Goal: Information Seeking & Learning: Learn about a topic

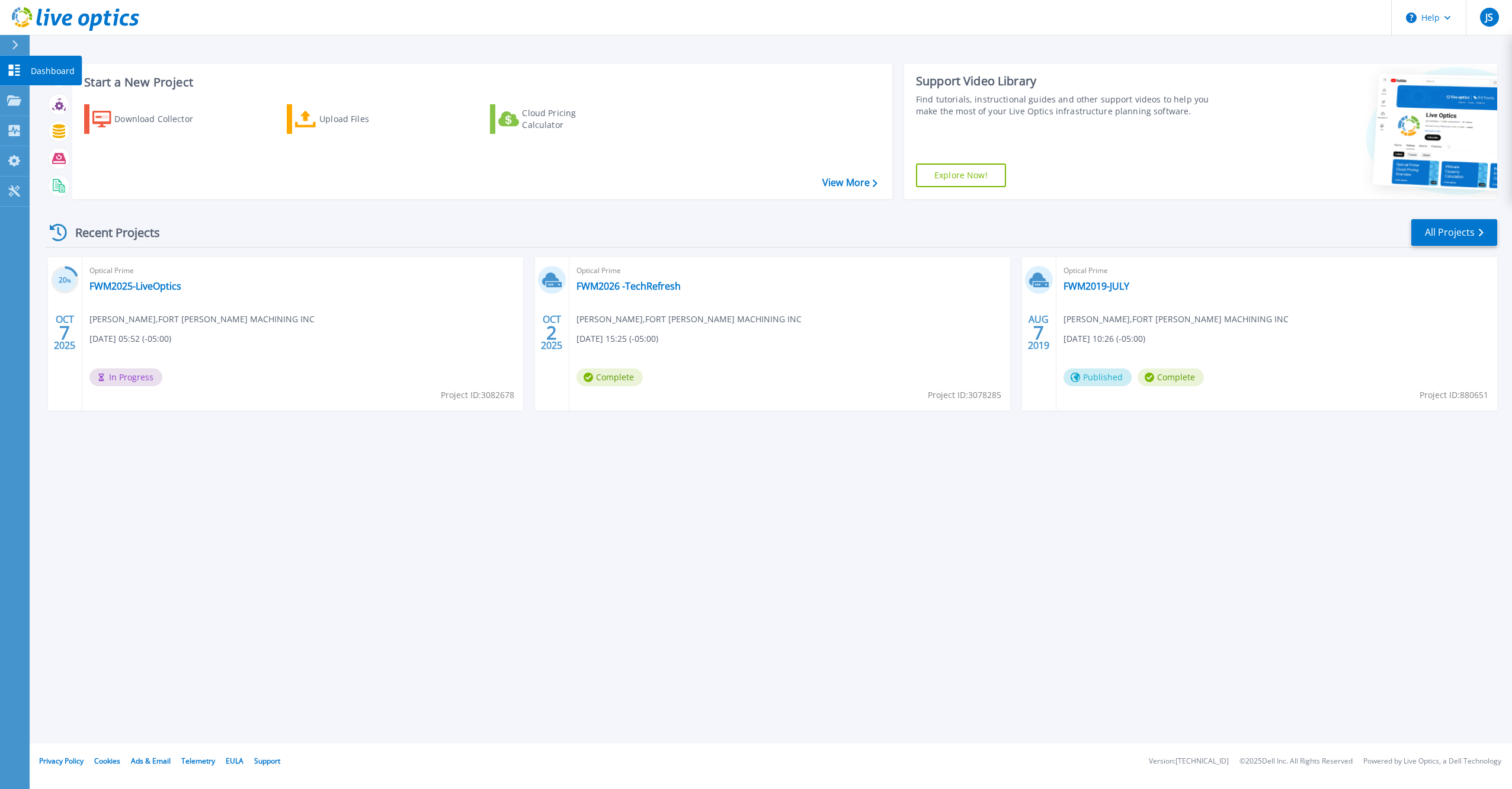
click at [58, 71] on p "Dashboard" at bounding box center [53, 71] width 44 height 31
click at [143, 285] on link "FWM2025-LiveOptics" at bounding box center [135, 286] width 92 height 12
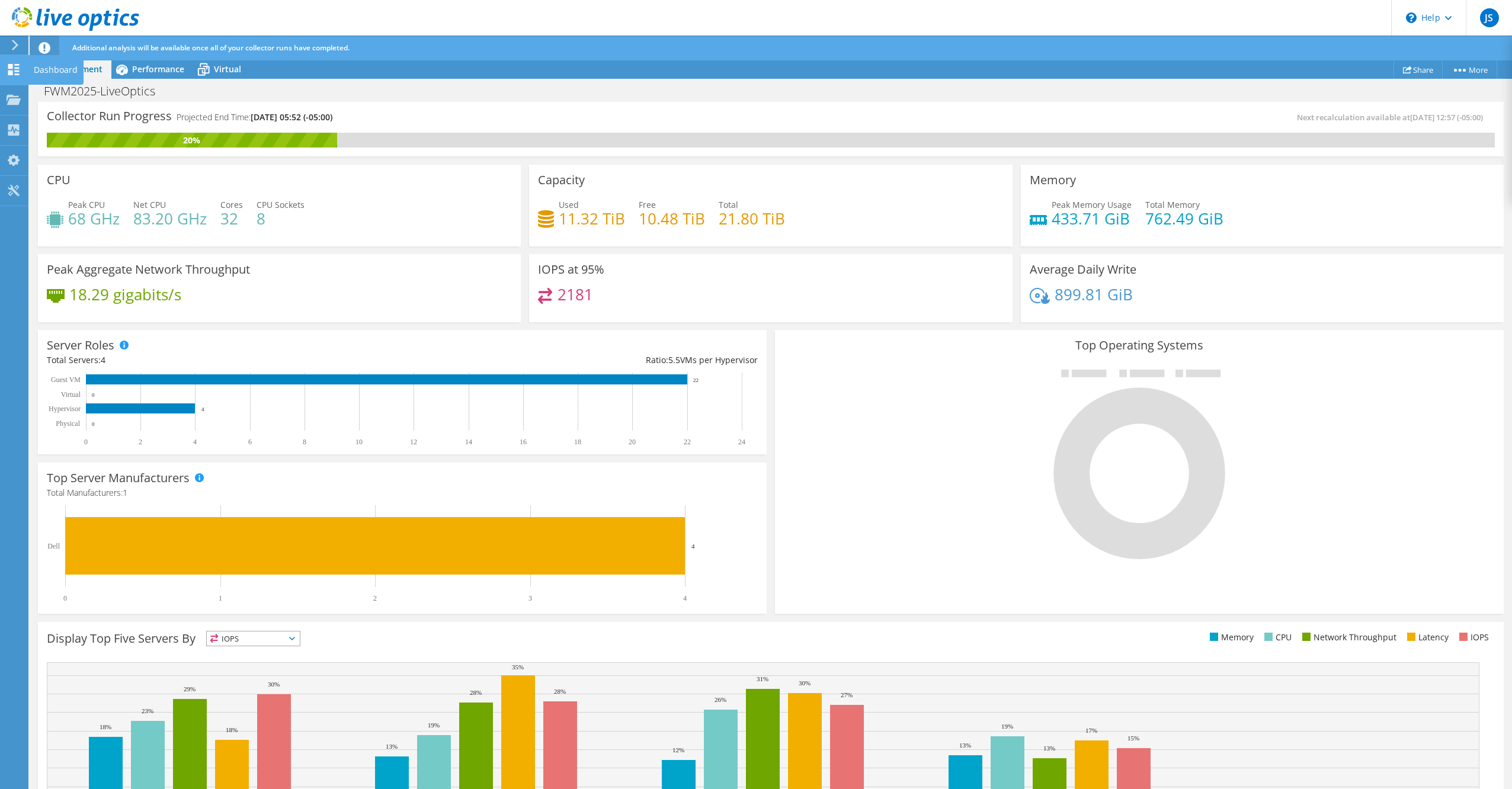
click at [46, 65] on div "Dashboard" at bounding box center [55, 70] width 56 height 30
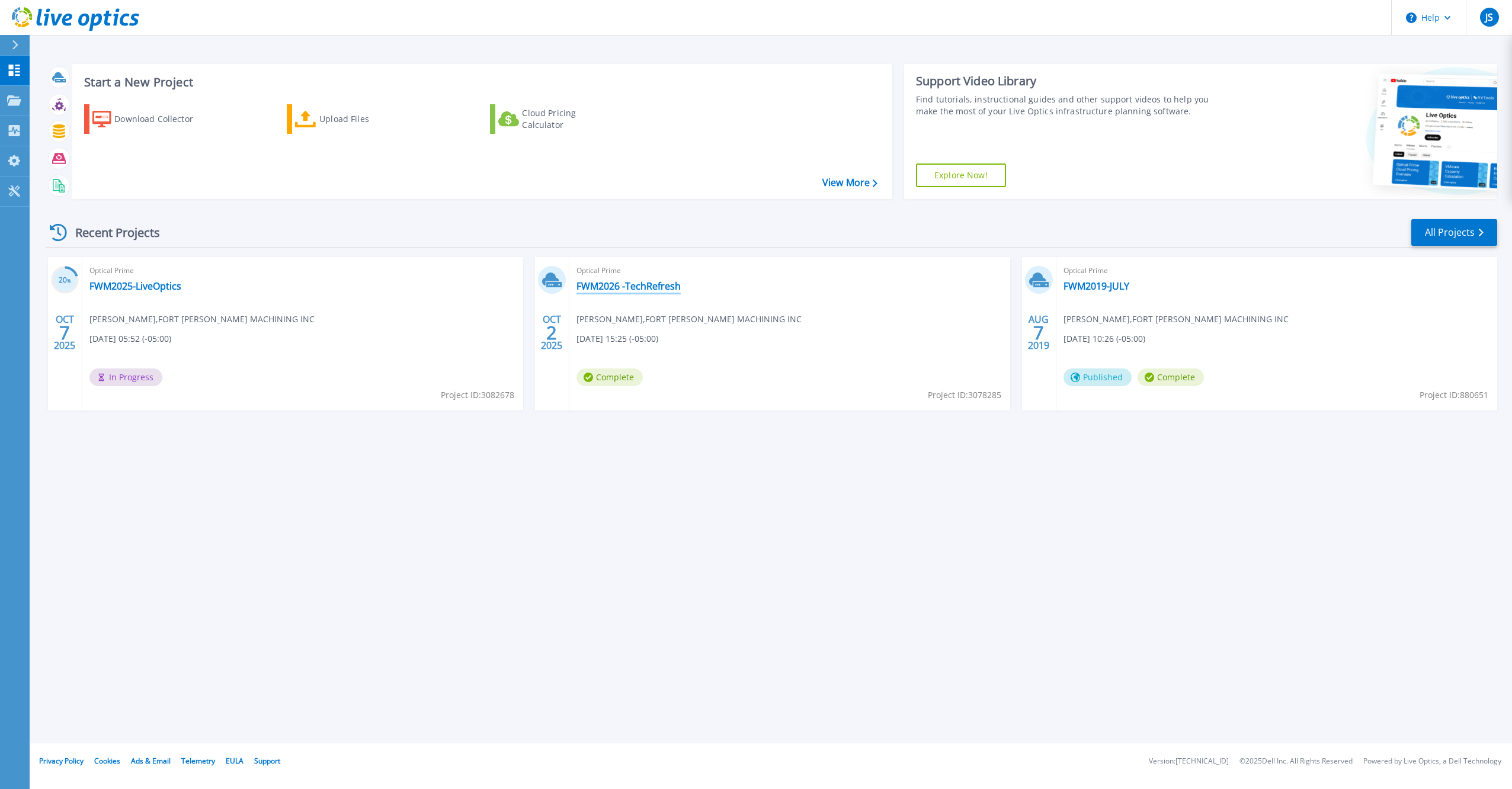
click at [629, 285] on link "FWM2026 -TechRefresh" at bounding box center [628, 286] width 104 height 12
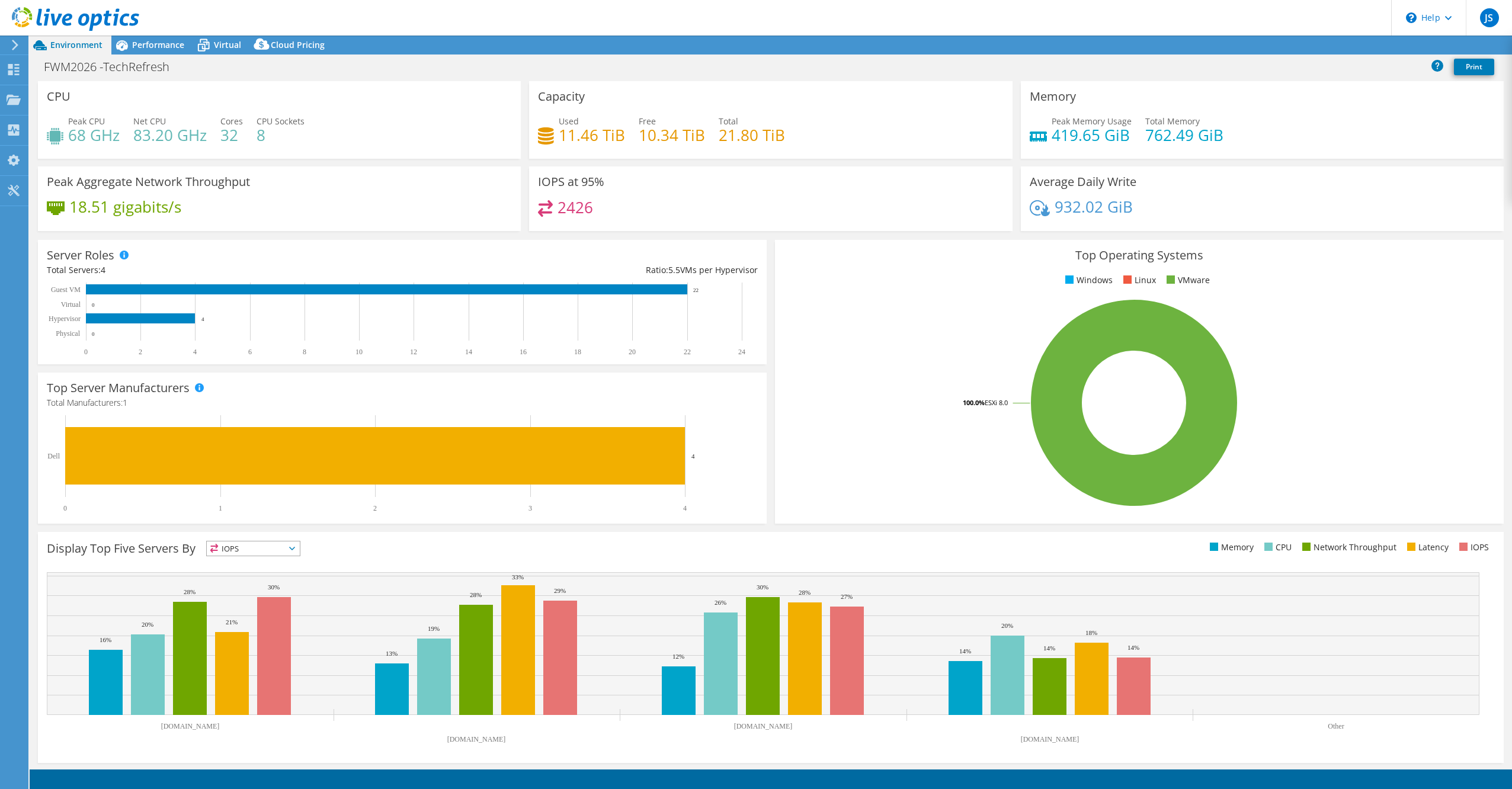
select select "USEast"
select select "USD"
click at [57, 68] on div "Dashboard" at bounding box center [55, 70] width 56 height 30
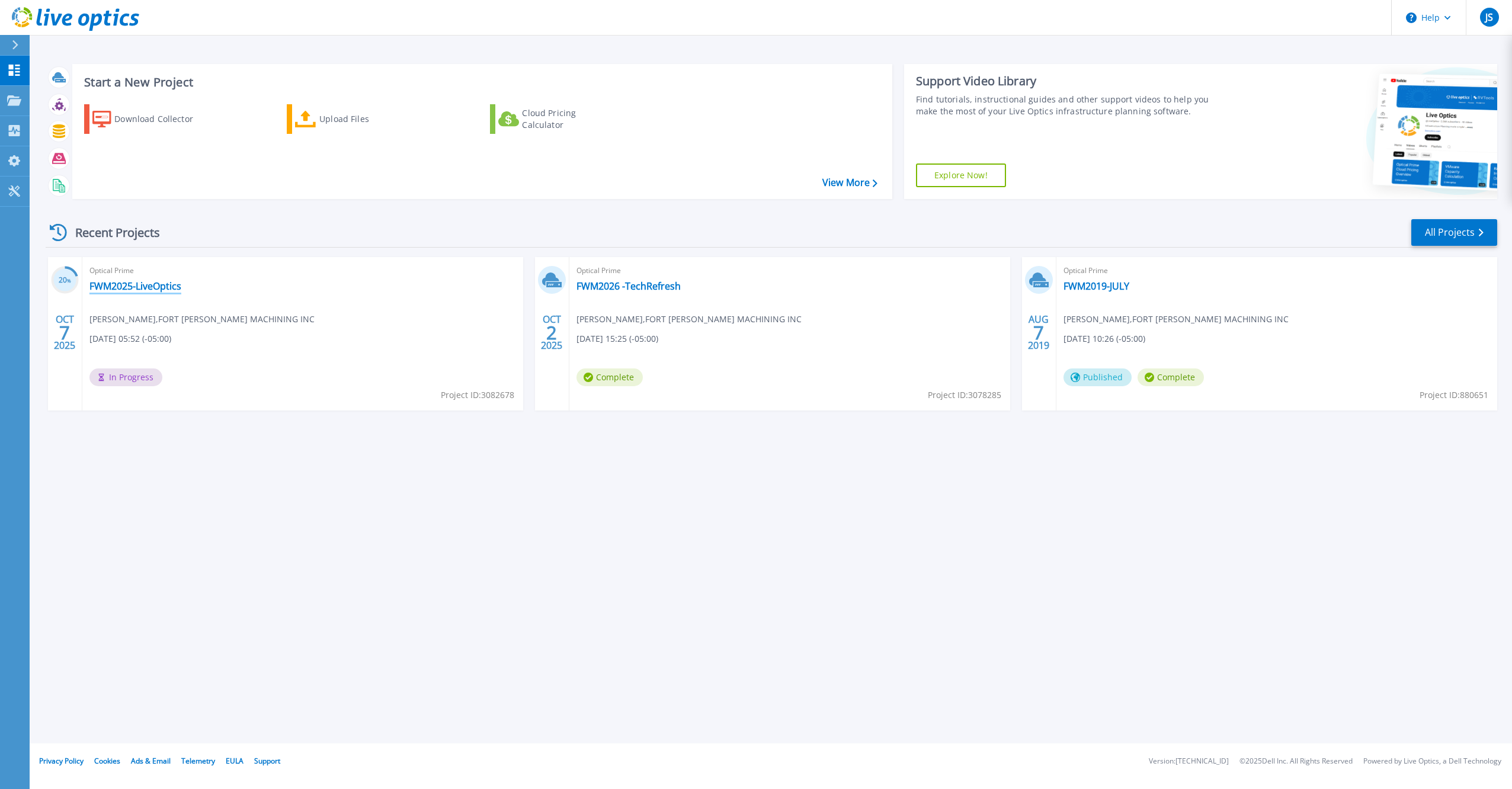
click at [154, 282] on link "FWM2025-LiveOptics" at bounding box center [135, 286] width 92 height 12
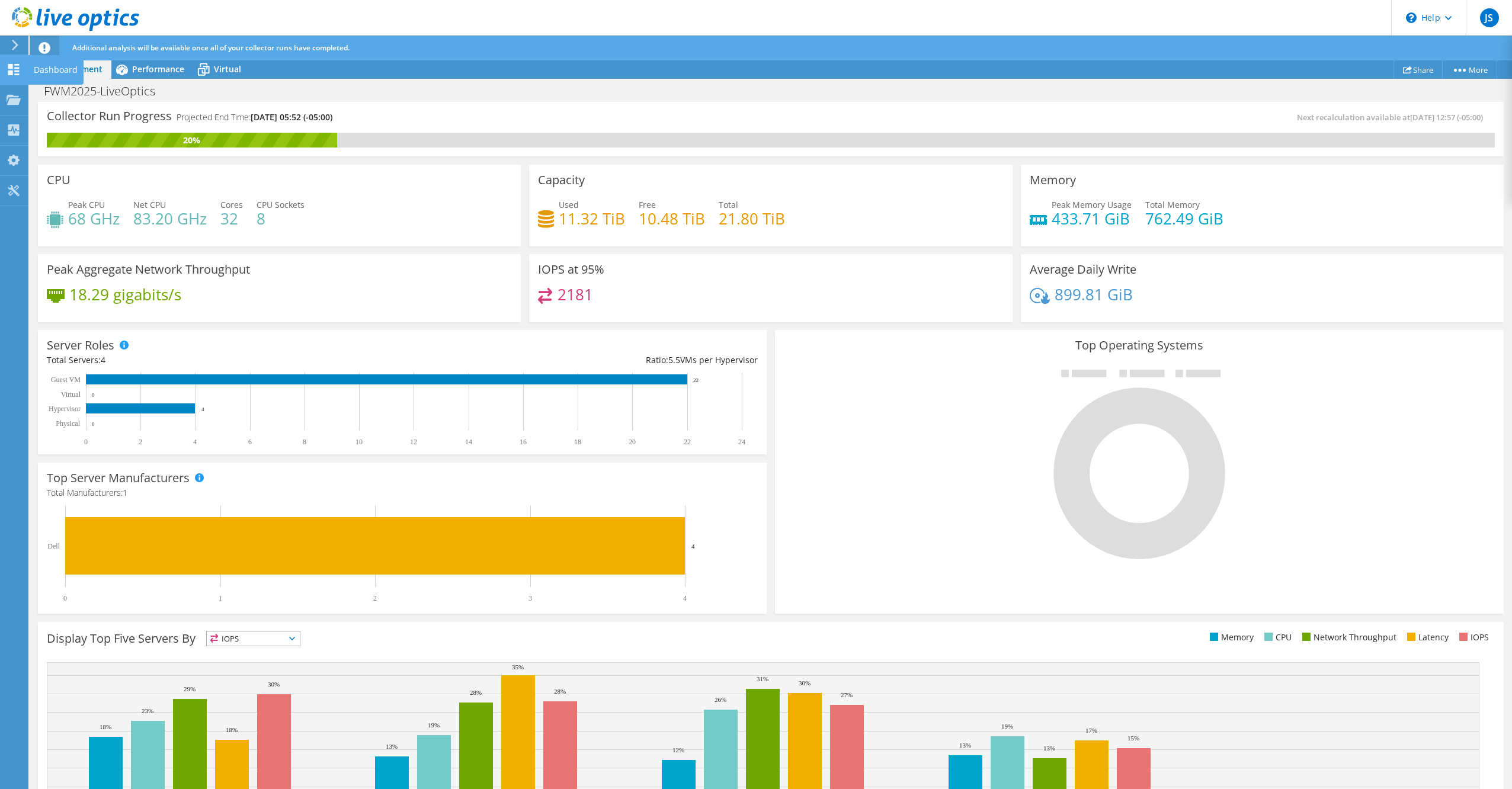
click at [51, 67] on div "Dashboard" at bounding box center [55, 70] width 56 height 30
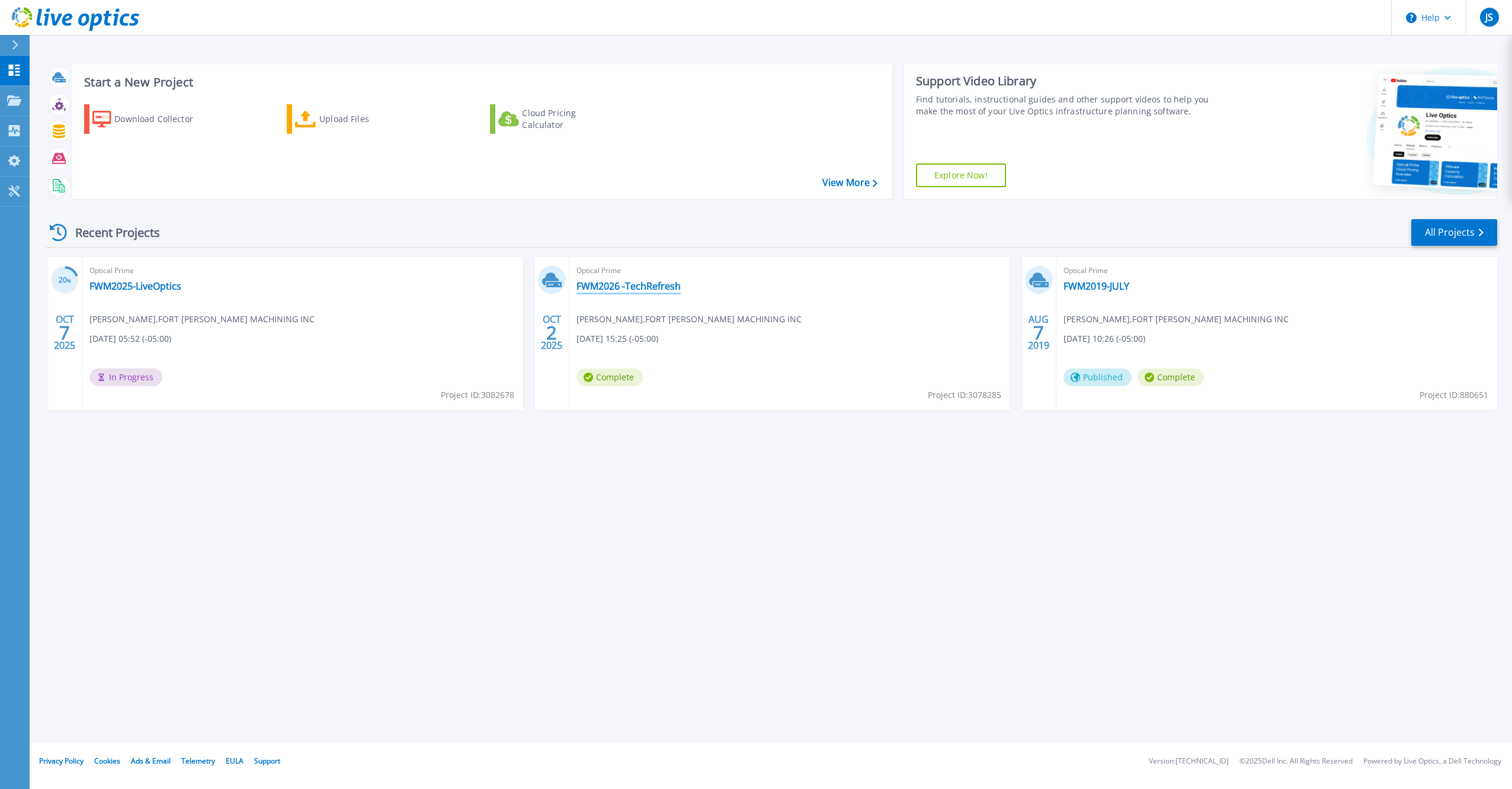
click at [628, 283] on link "FWM2026 -TechRefresh" at bounding box center [628, 286] width 104 height 12
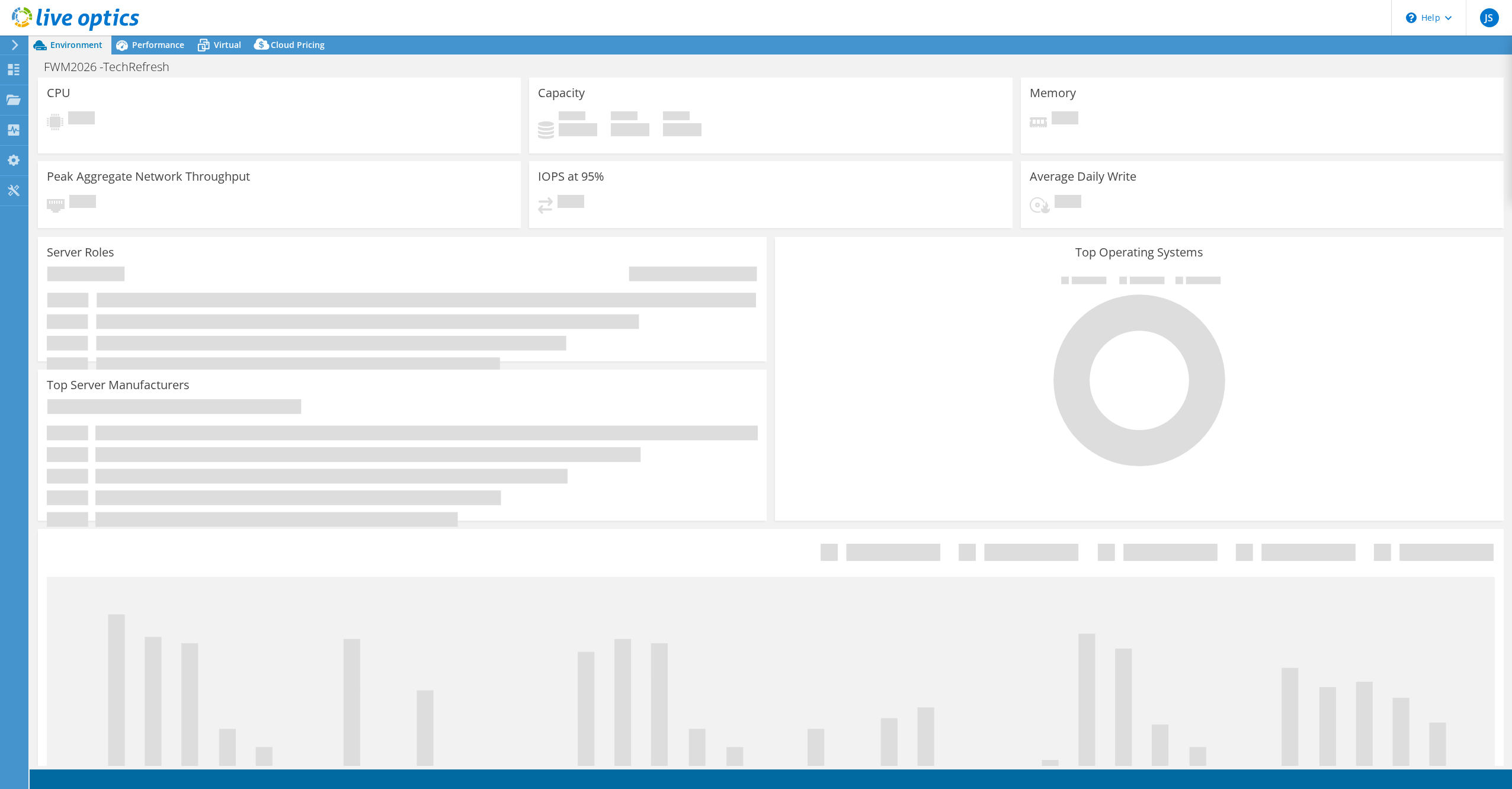
select select "USEast"
select select "USD"
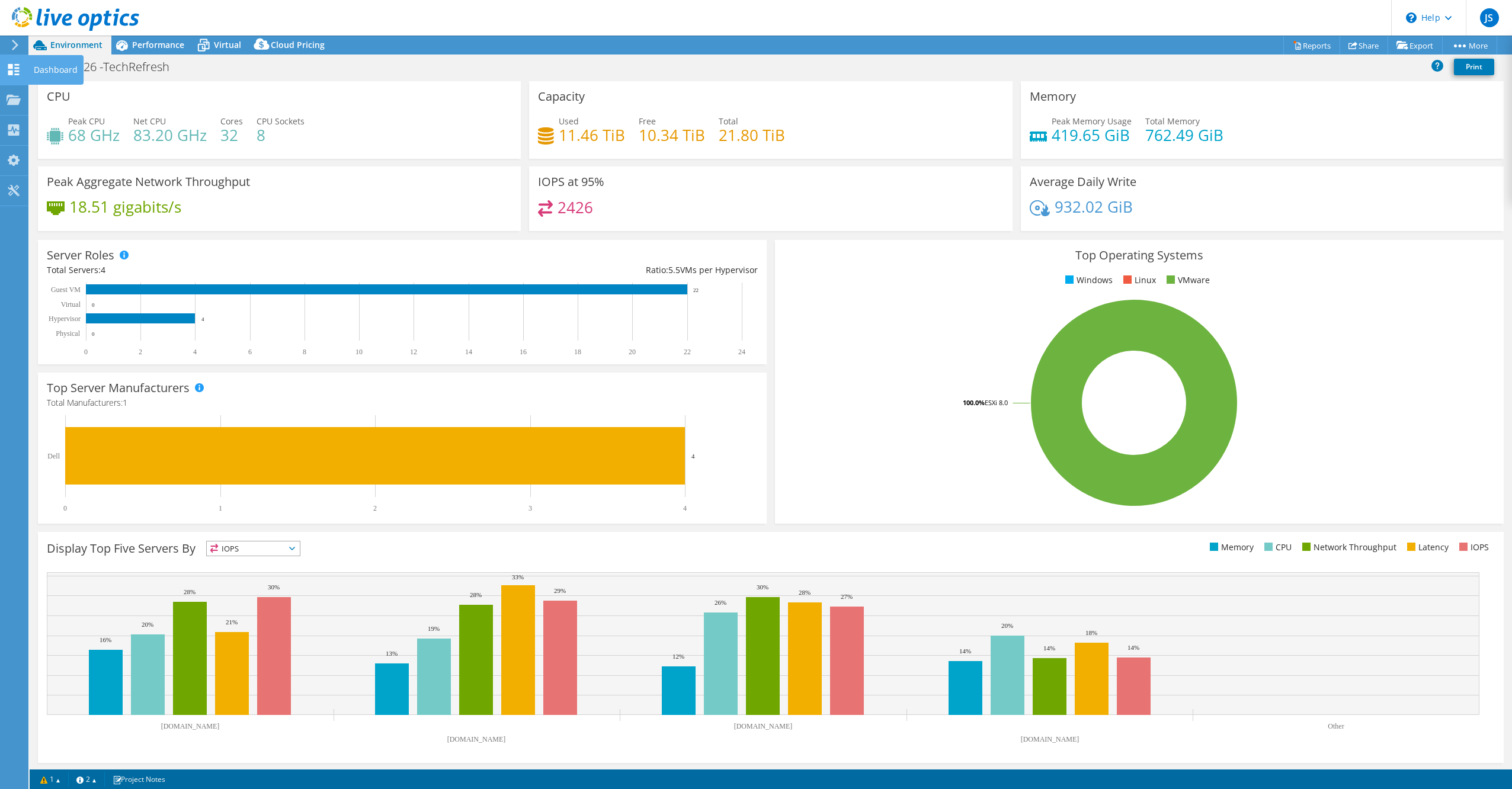
click at [59, 66] on div "Dashboard" at bounding box center [55, 70] width 56 height 30
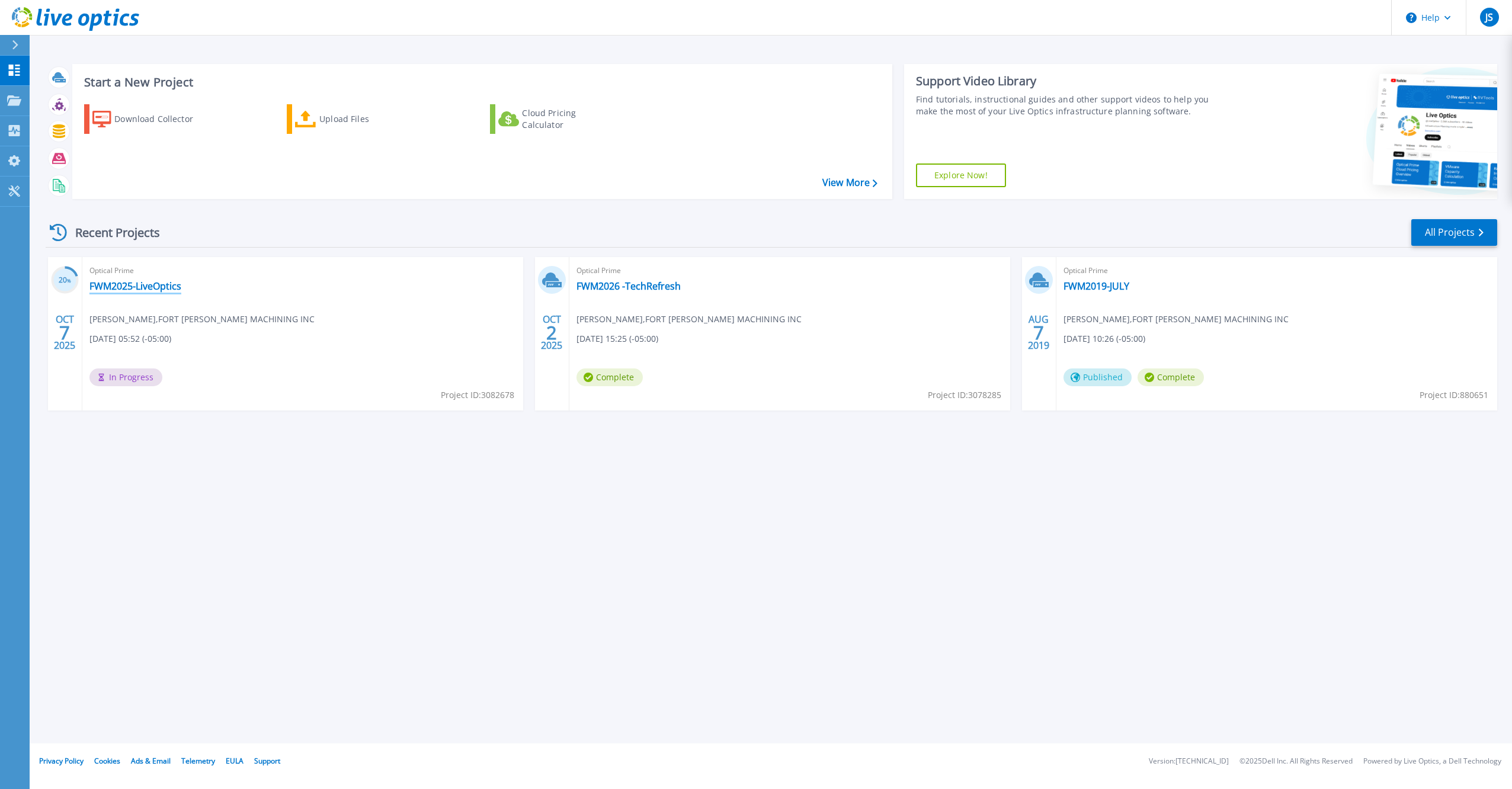
click at [166, 285] on link "FWM2025-LiveOptics" at bounding box center [135, 286] width 92 height 12
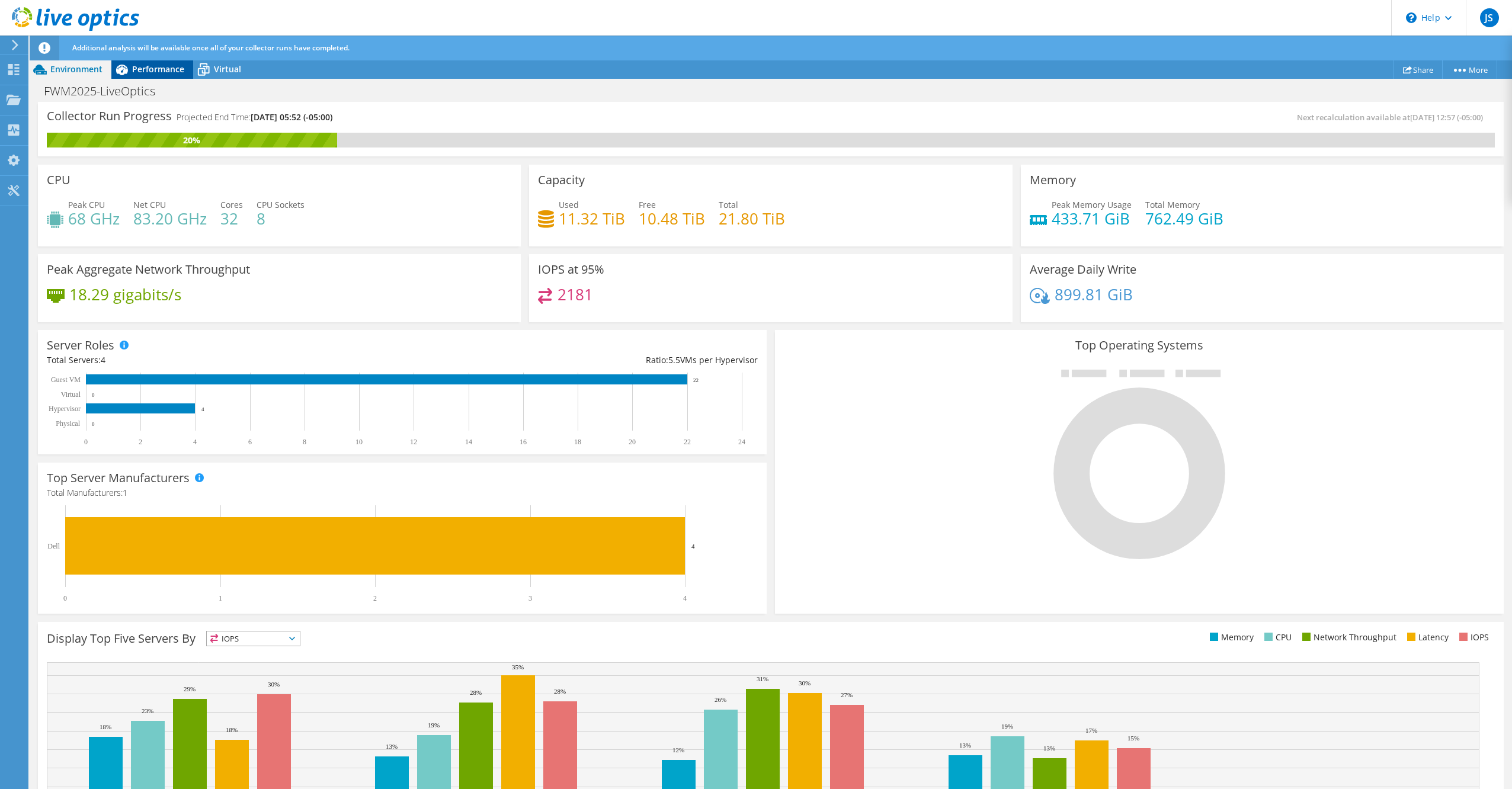
click at [166, 66] on span "Performance" at bounding box center [158, 69] width 52 height 11
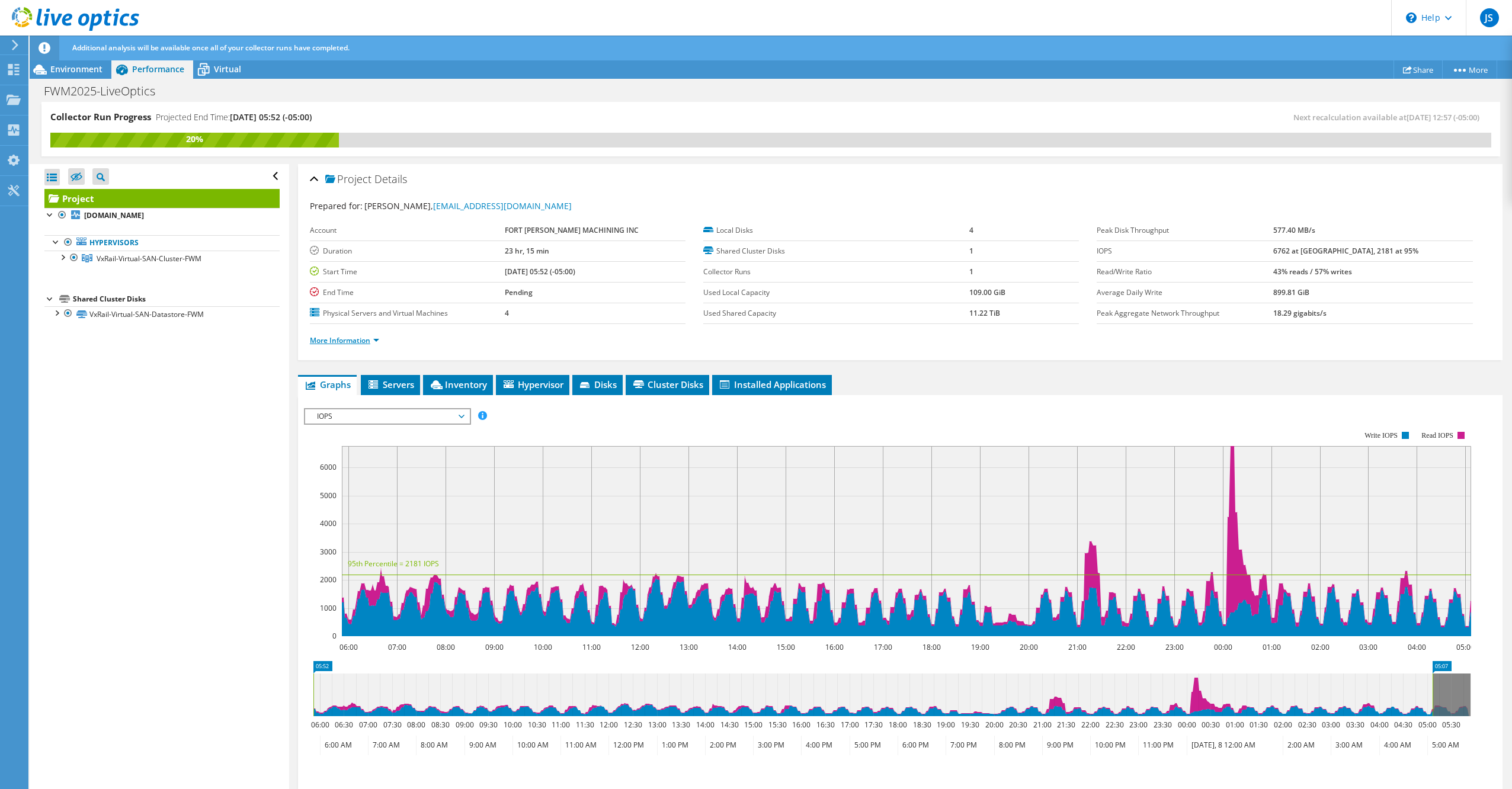
click at [364, 335] on link "More Information" at bounding box center [344, 340] width 69 height 10
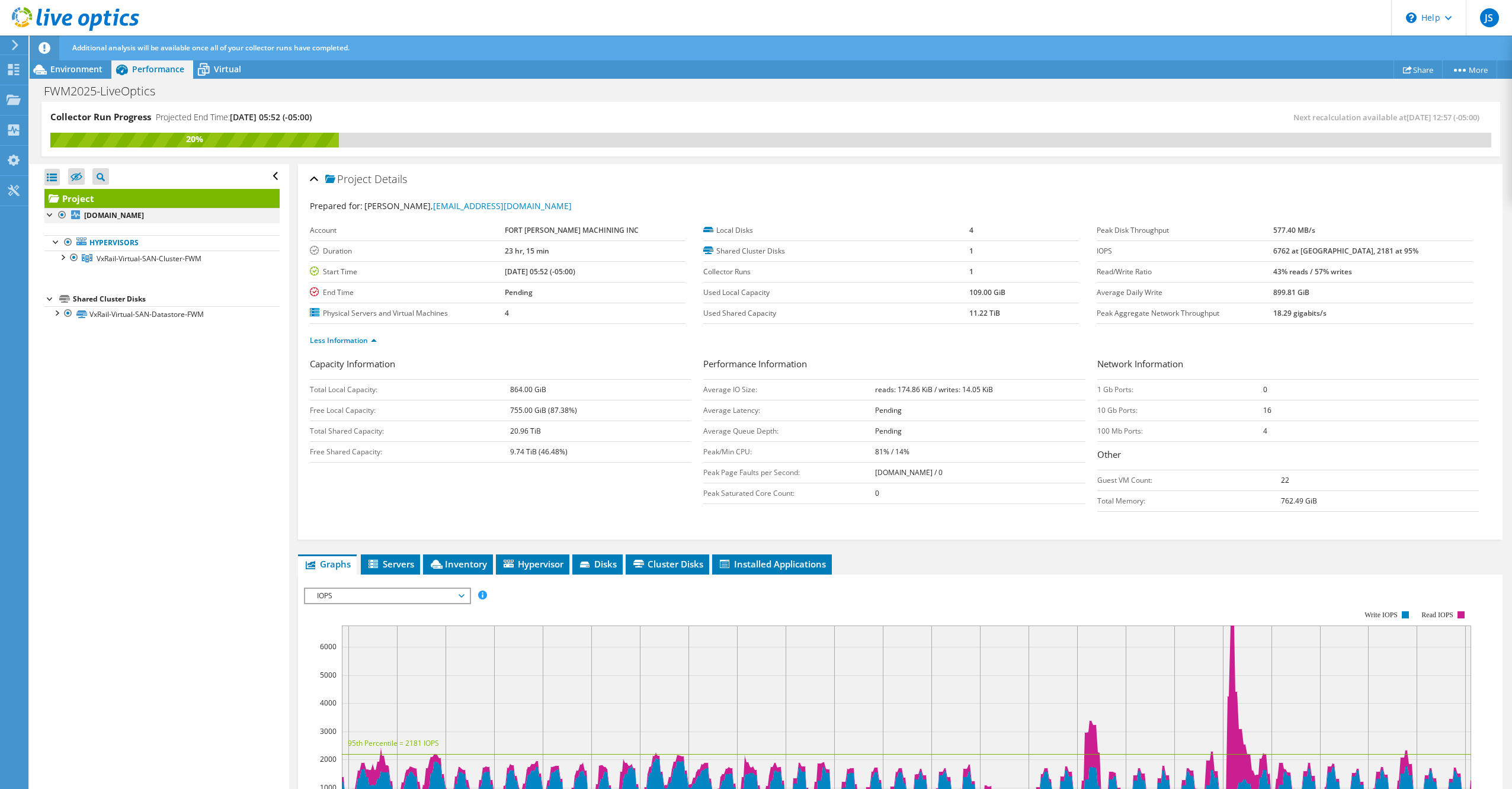
click at [48, 217] on div at bounding box center [51, 214] width 12 height 12
click at [79, 67] on span "Environment" at bounding box center [76, 69] width 52 height 11
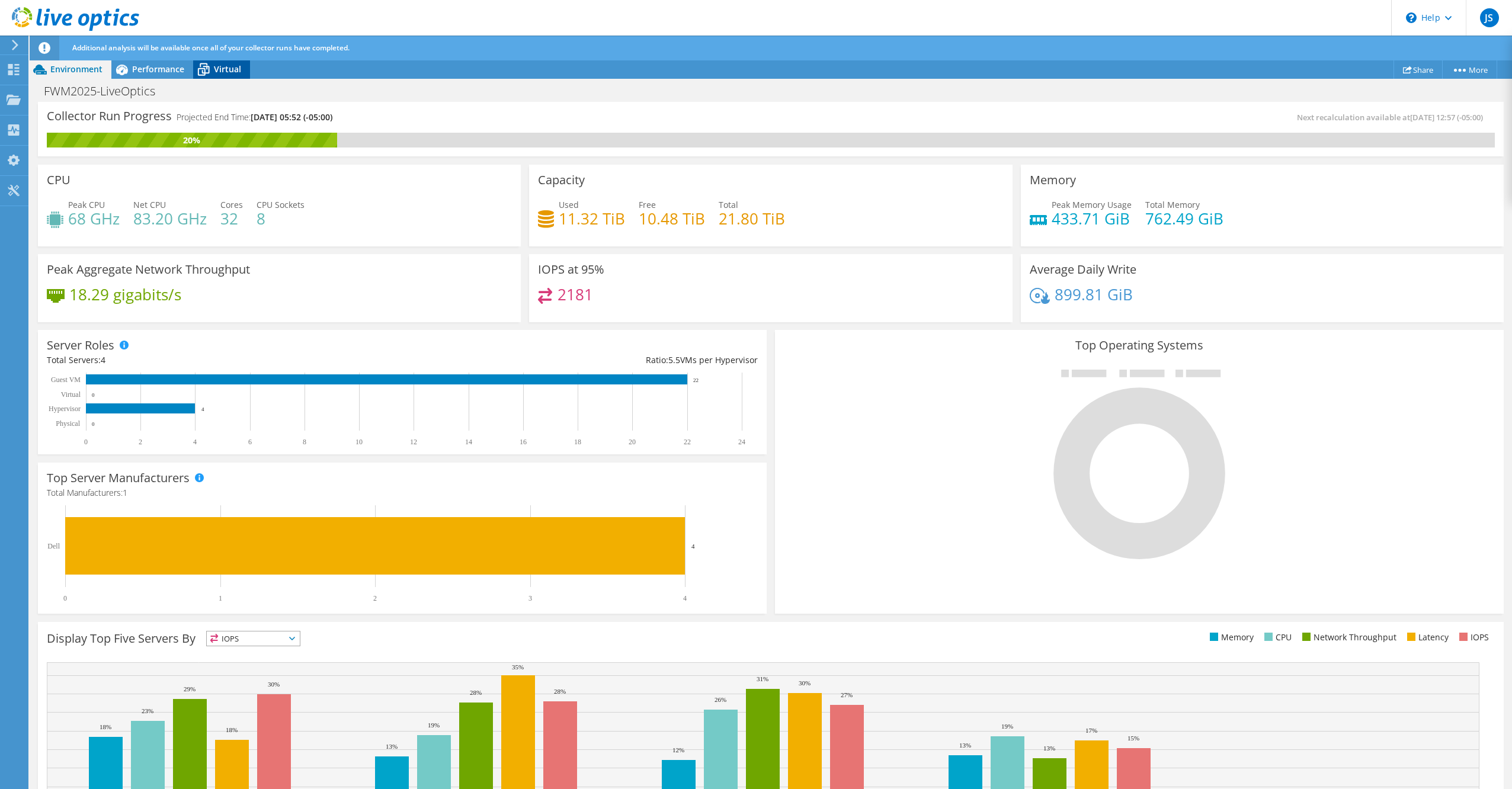
click at [229, 67] on span "Virtual" at bounding box center [228, 69] width 27 height 11
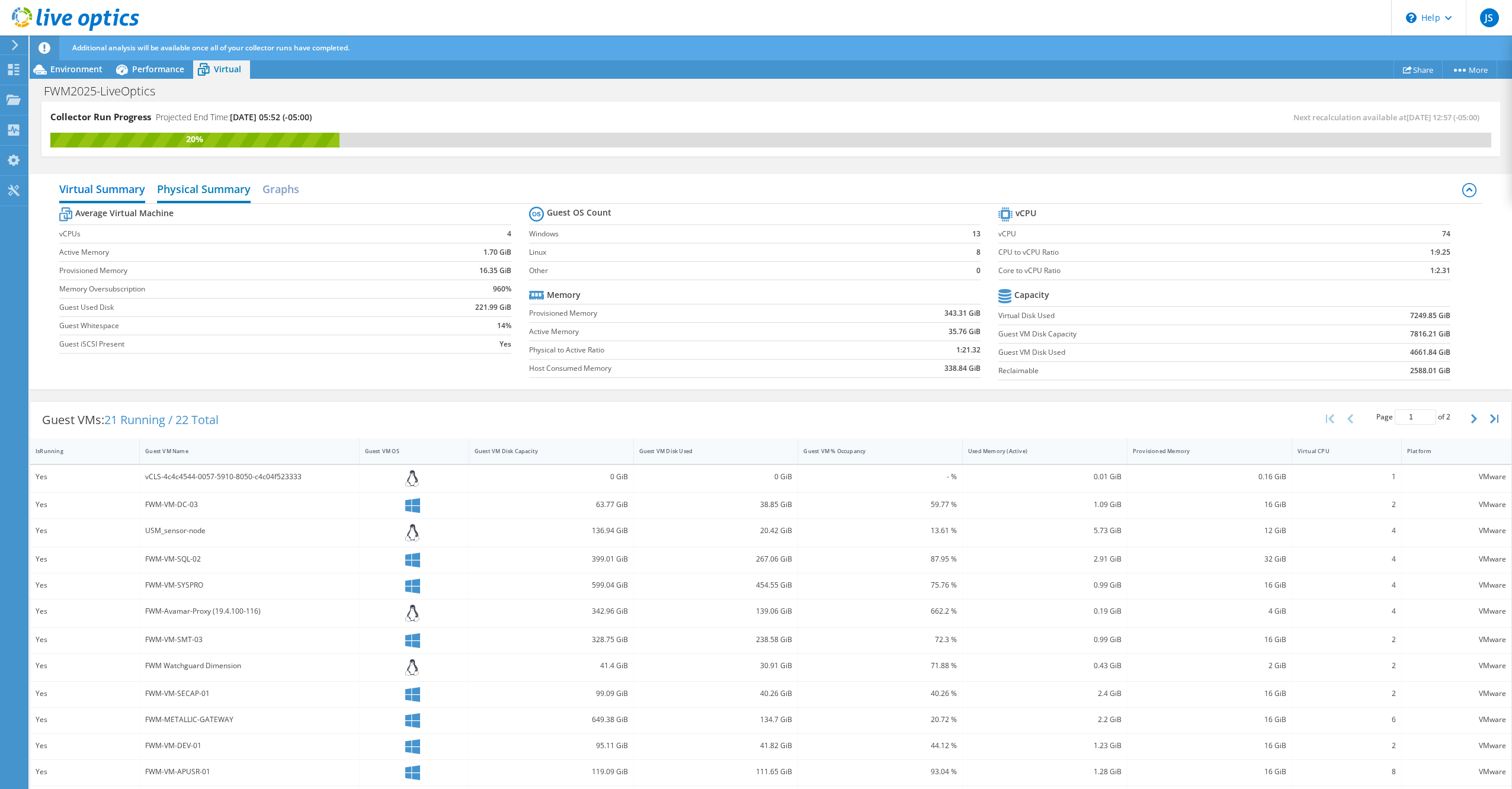
click at [206, 187] on h2 "Physical Summary" at bounding box center [203, 190] width 94 height 26
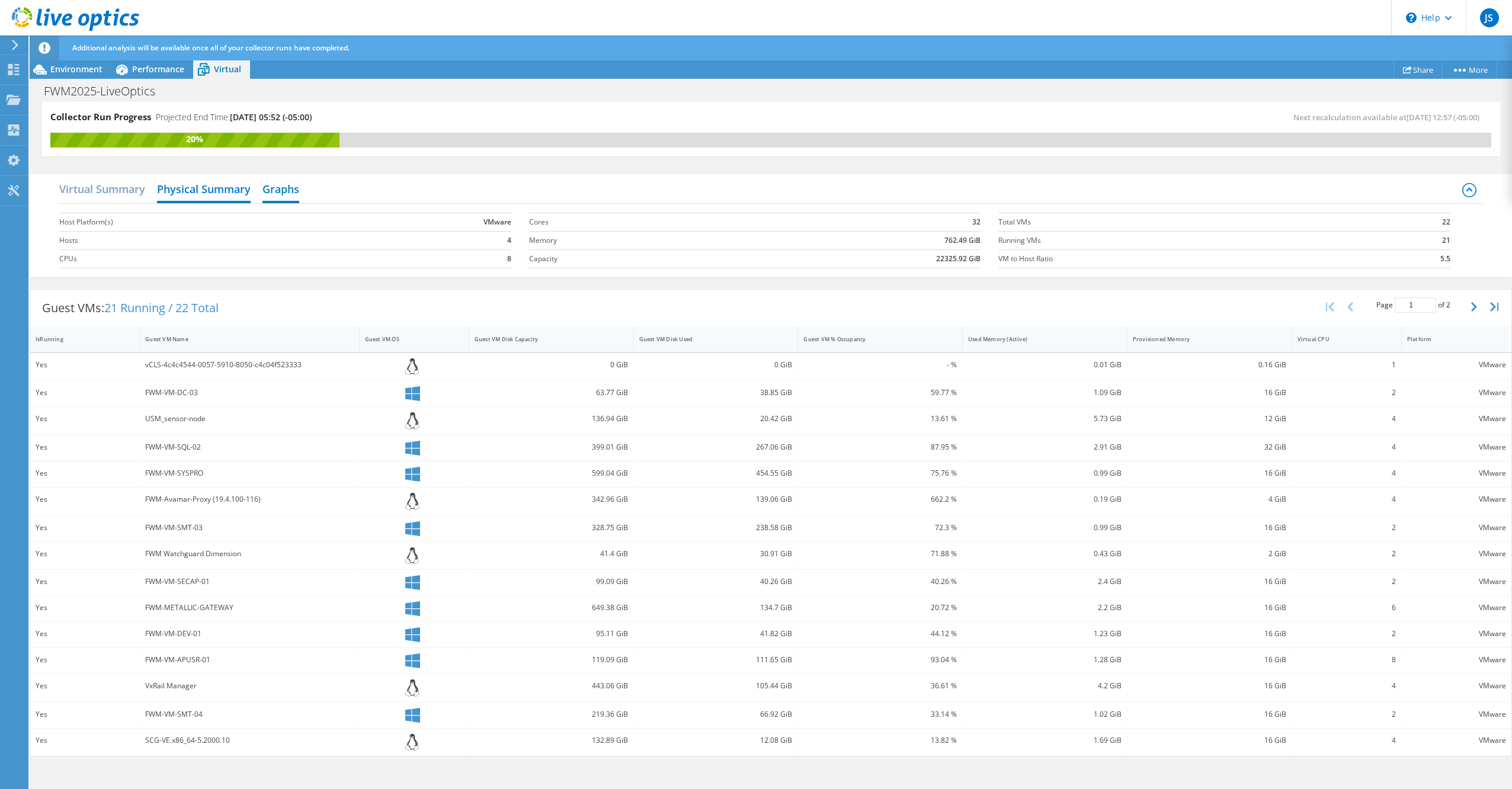
click at [296, 184] on h2 "Graphs" at bounding box center [281, 190] width 37 height 26
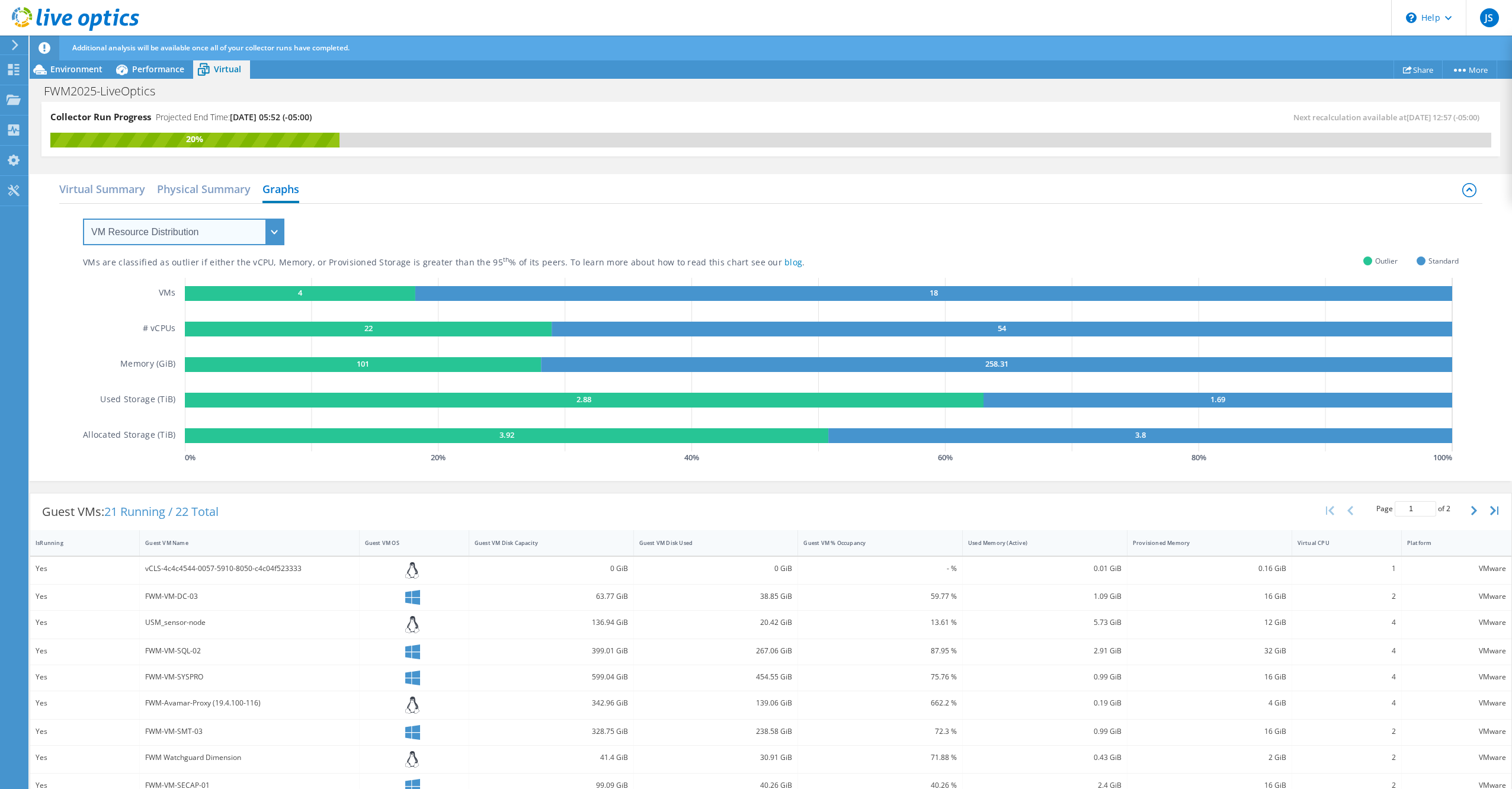
click at [174, 229] on select "VM Resource Distribution Provisioning Contrast Over Provisioning" at bounding box center [183, 232] width 201 height 27
click at [83, 219] on select "VM Resource Distribution Provisioning Contrast Over Provisioning" at bounding box center [183, 232] width 201 height 27
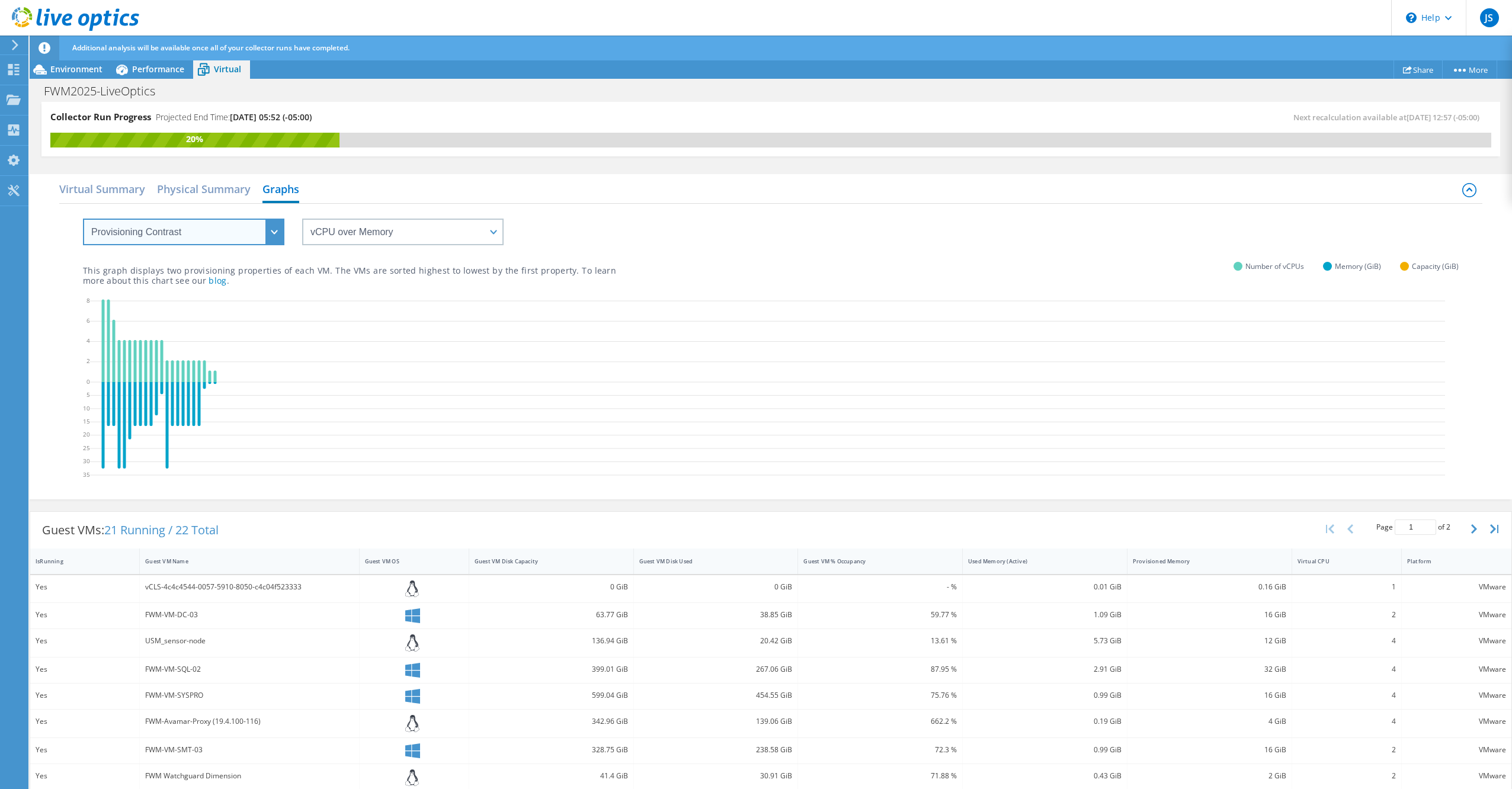
click at [185, 226] on select "VM Resource Distribution Provisioning Contrast Over Provisioning" at bounding box center [183, 232] width 201 height 27
select select "Over Provisioning"
click at [83, 219] on select "VM Resource Distribution Provisioning Contrast Over Provisioning" at bounding box center [183, 232] width 201 height 27
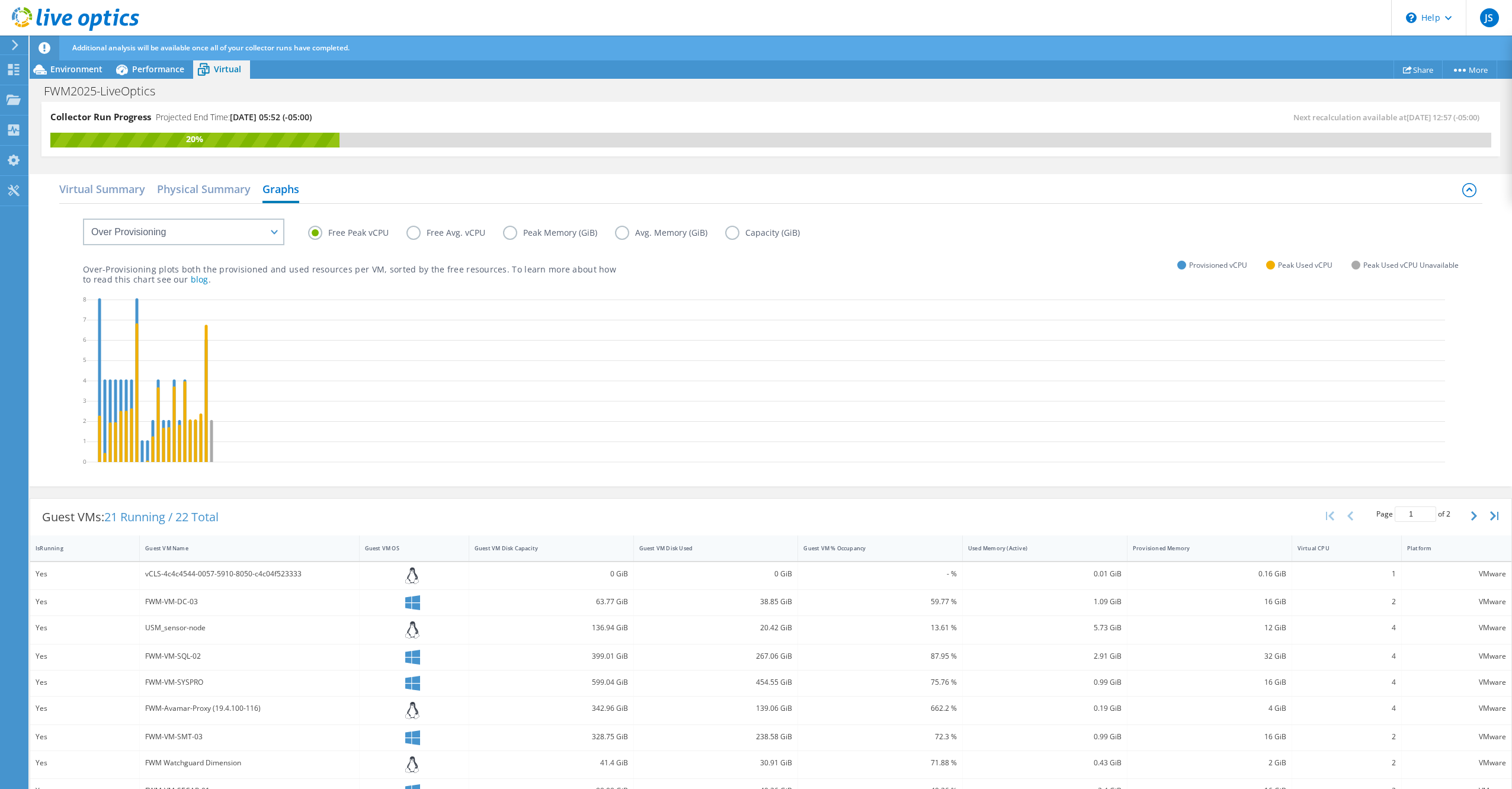
click at [412, 231] on label "Free Avg. vCPU" at bounding box center [455, 232] width 96 height 14
click at [0, 0] on input "Free Avg. vCPU" at bounding box center [0, 0] width 0 height 0
click at [508, 229] on label "Peak Memory (GiB)" at bounding box center [559, 232] width 112 height 14
click at [0, 0] on input "Peak Memory (GiB)" at bounding box center [0, 0] width 0 height 0
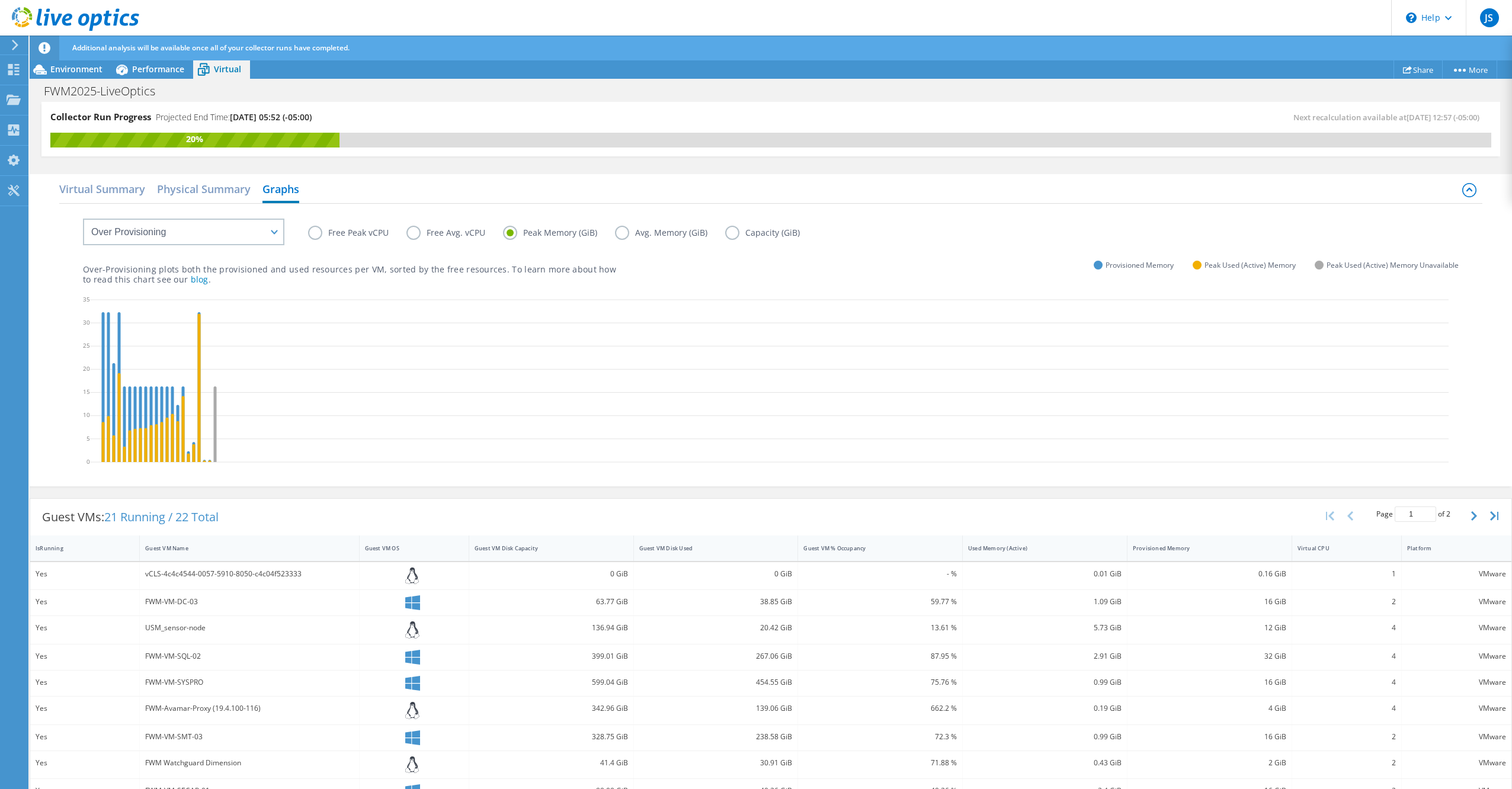
click at [407, 234] on label "Free Avg. vCPU" at bounding box center [455, 232] width 96 height 14
click at [0, 0] on input "Free Avg. vCPU" at bounding box center [0, 0] width 0 height 0
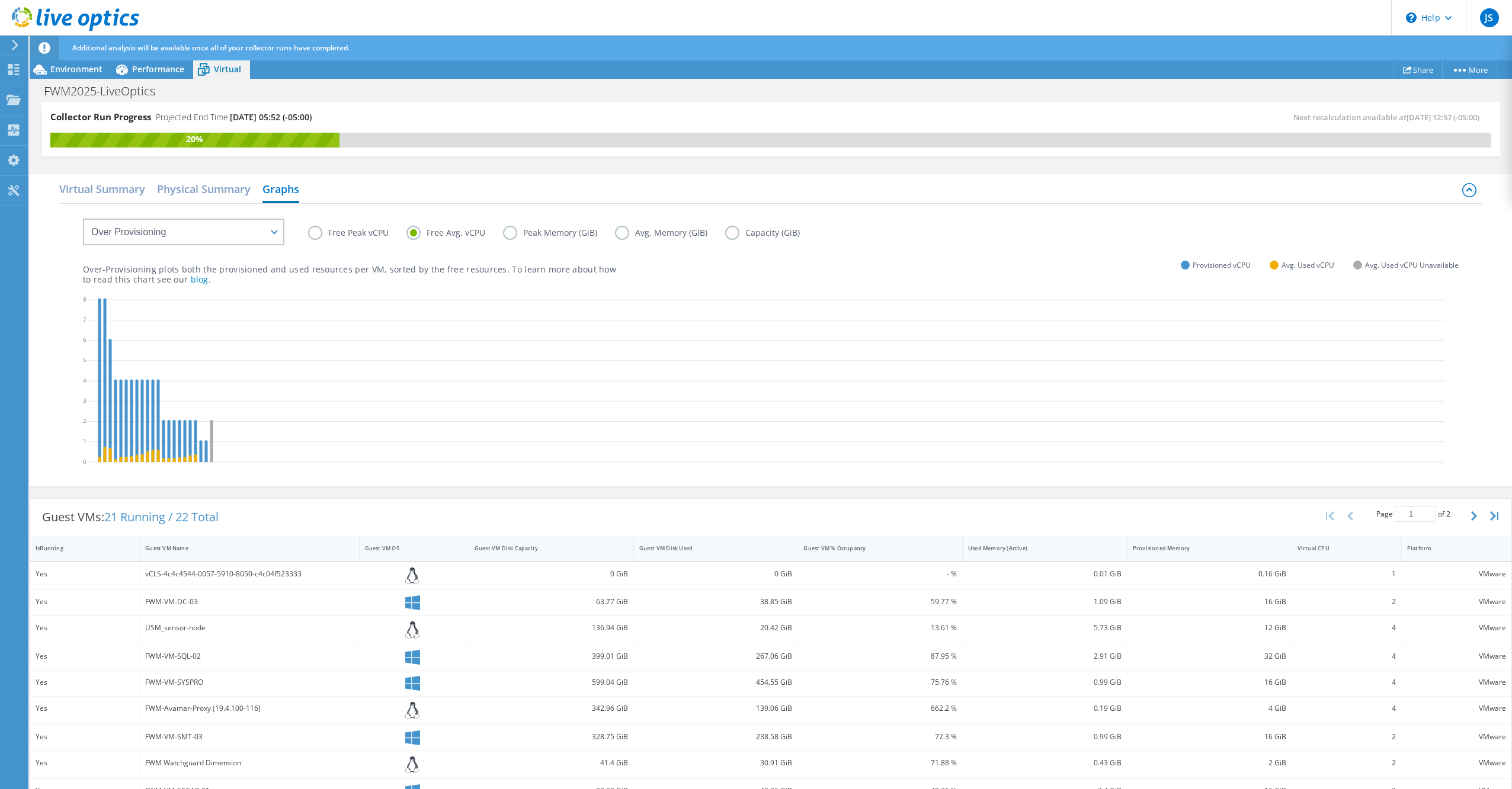
click at [523, 228] on label "Peak Memory (GiB)" at bounding box center [559, 232] width 112 height 14
click at [0, 0] on input "Peak Memory (GiB)" at bounding box center [0, 0] width 0 height 0
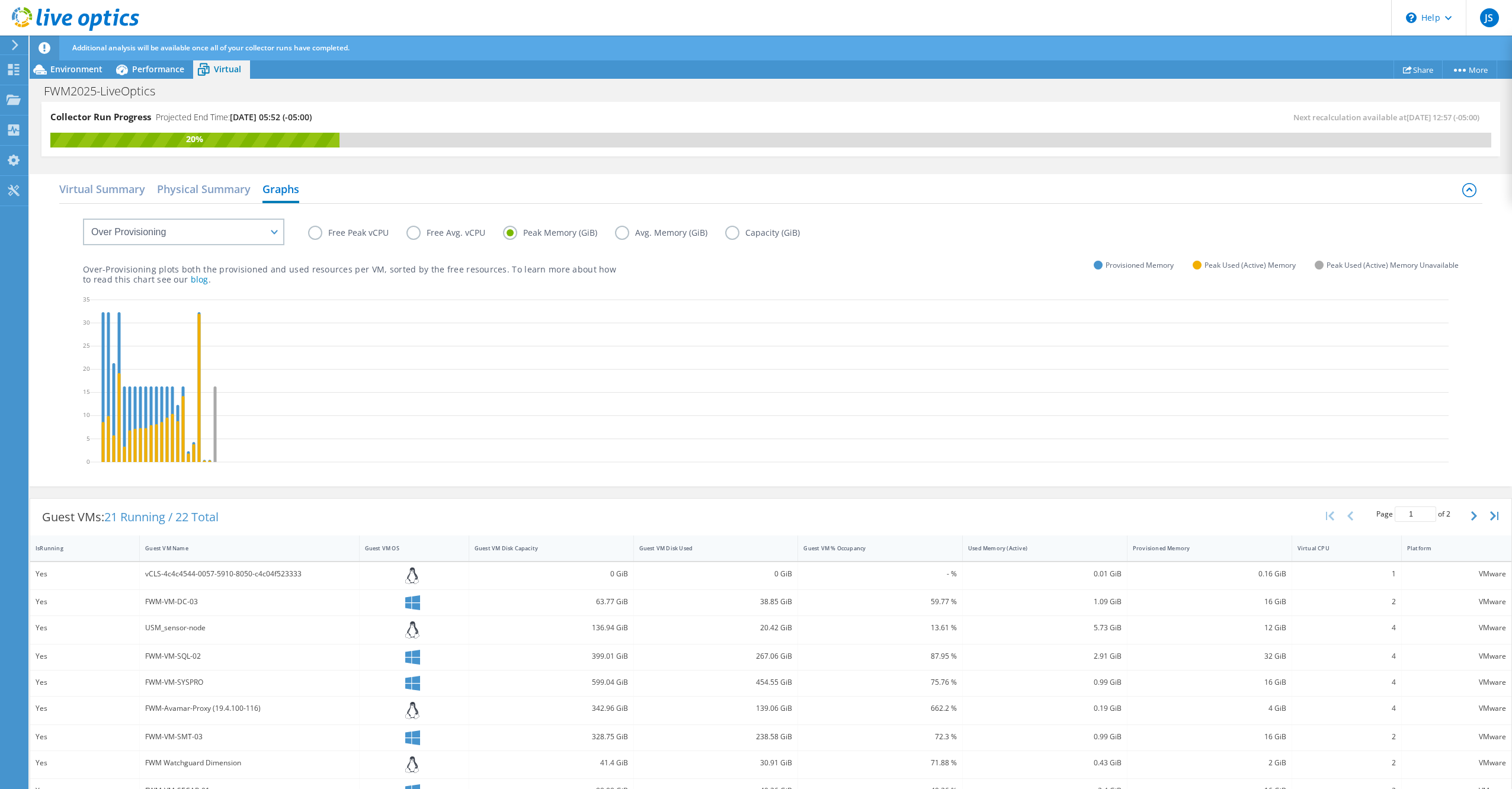
drag, startPoint x: 655, startPoint y: 236, endPoint x: 661, endPoint y: 236, distance: 6.0
click at [657, 236] on label "Avg. Memory (GiB)" at bounding box center [670, 232] width 110 height 14
drag, startPoint x: 661, startPoint y: 236, endPoint x: 727, endPoint y: 230, distance: 66.3
click at [725, 229] on label "Capacity (GiB)" at bounding box center [771, 232] width 92 height 14
click at [0, 0] on input "Capacity (GiB)" at bounding box center [0, 0] width 0 height 0
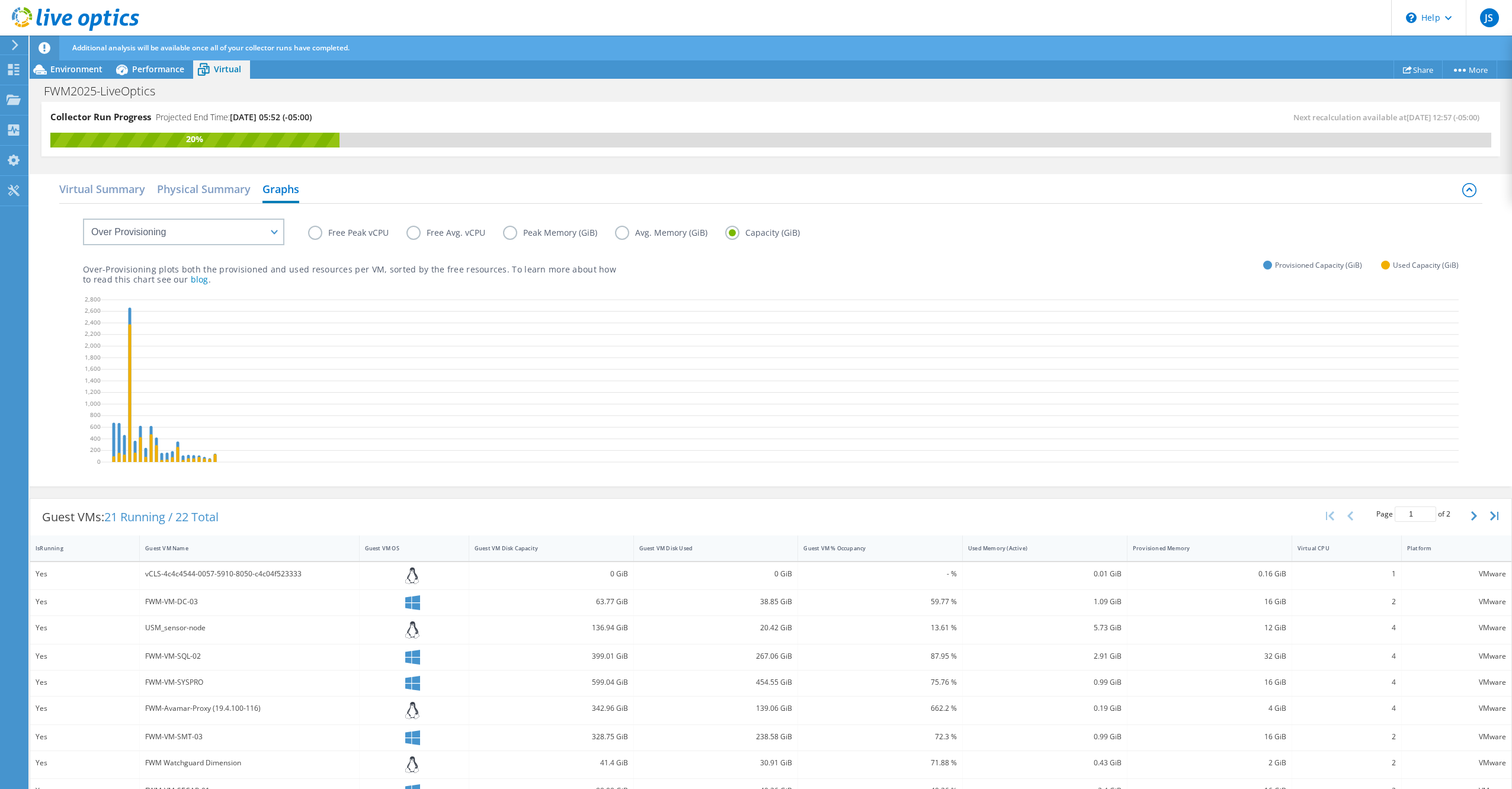
click at [318, 234] on label "Free Peak vCPU" at bounding box center [357, 232] width 98 height 14
click at [0, 0] on input "Free Peak vCPU" at bounding box center [0, 0] width 0 height 0
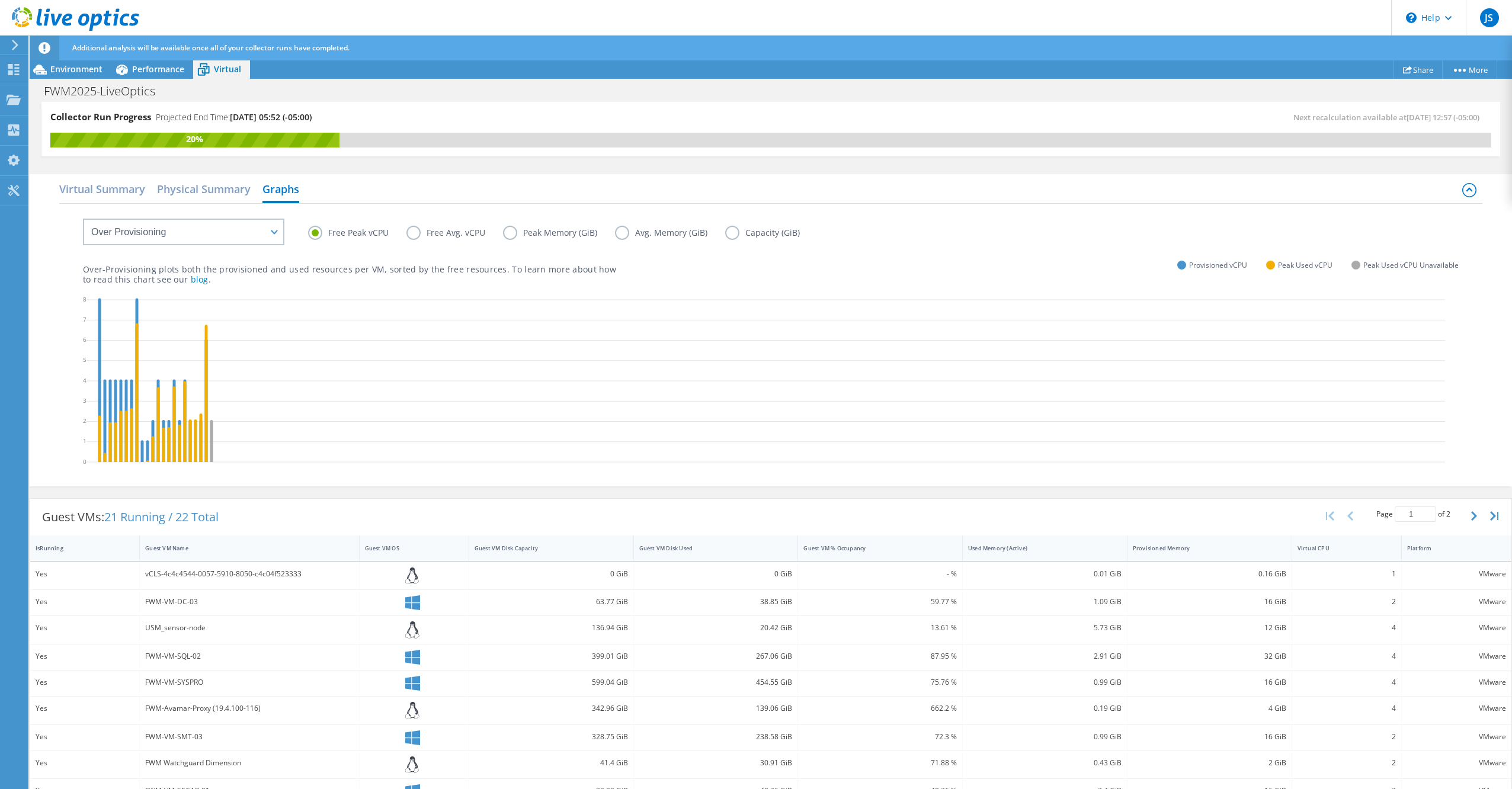
click at [630, 230] on label "Avg. Memory (GiB)" at bounding box center [670, 232] width 110 height 14
click at [0, 0] on input "Avg. Memory (GiB)" at bounding box center [0, 0] width 0 height 0
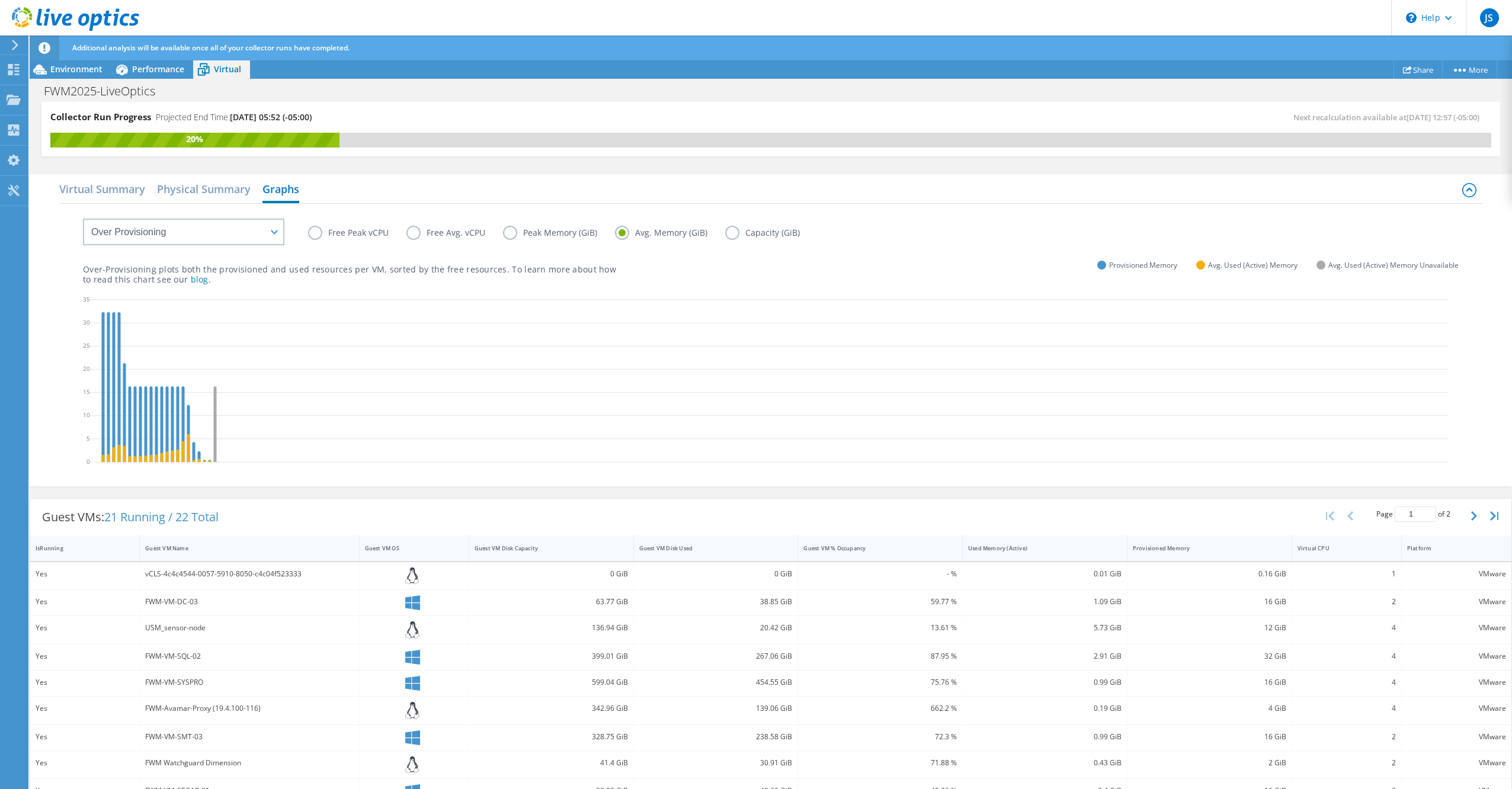
click at [508, 232] on label "Peak Memory (GiB)" at bounding box center [559, 232] width 112 height 14
click at [0, 0] on input "Peak Memory (GiB)" at bounding box center [0, 0] width 0 height 0
click at [619, 230] on label "Avg. Memory (GiB)" at bounding box center [670, 232] width 110 height 14
click at [0, 0] on input "Avg. Memory (GiB)" at bounding box center [0, 0] width 0 height 0
click at [225, 230] on select "VM Resource Distribution Provisioning Contrast Over Provisioning" at bounding box center [183, 232] width 201 height 27
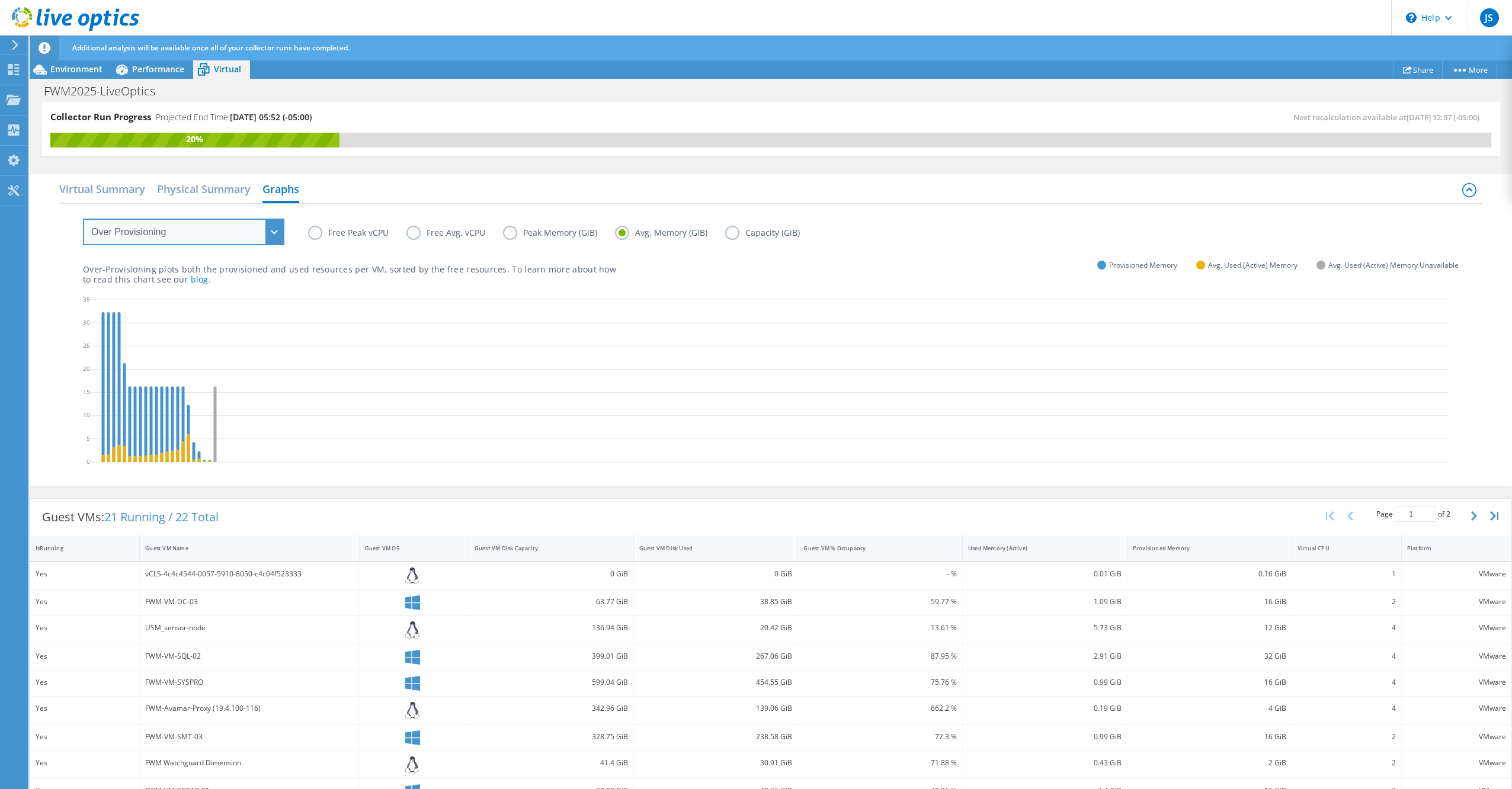
drag, startPoint x: 225, startPoint y: 230, endPoint x: 233, endPoint y: 230, distance: 8.0
click at [225, 230] on select "VM Resource Distribution Provisioning Contrast Over Provisioning" at bounding box center [183, 232] width 201 height 27
click at [486, 206] on div "Free Peak vCPU Free Avg. vCPU Peak Memory (GiB) Avg. Memory (GiB) Capacity (GiB)" at bounding box center [770, 224] width 1376 height 40
drag, startPoint x: 88, startPoint y: 70, endPoint x: 263, endPoint y: 5, distance: 186.7
click at [88, 69] on span "Environment" at bounding box center [76, 69] width 52 height 11
